Goal: Use online tool/utility: Utilize a website feature to perform a specific function

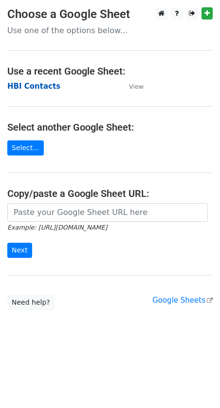
click at [28, 87] on strong "HBI Contacts" at bounding box center [33, 86] width 53 height 9
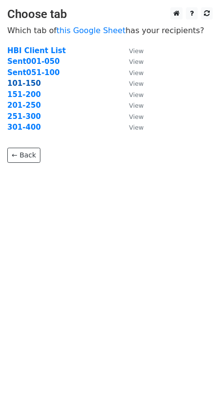
click at [22, 84] on strong "101-150" at bounding box center [24, 83] width 34 height 9
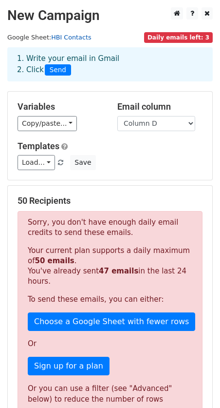
click at [64, 37] on link "HBI Contacts" at bounding box center [71, 37] width 40 height 7
